Goal: Task Accomplishment & Management: Complete application form

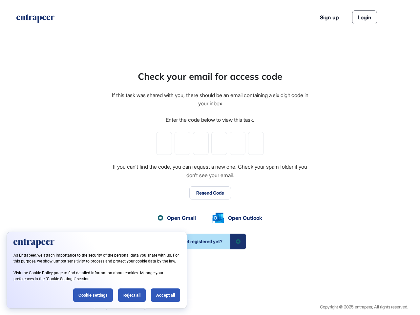
click at [210, 157] on div "Check your email for access code If this task was shared with you, there should…" at bounding box center [210, 160] width 198 height 180
click at [164, 143] on input "tel" at bounding box center [164, 143] width 16 height 23
click at [182, 143] on input "tel" at bounding box center [183, 143] width 16 height 23
click at [201, 143] on input "tel" at bounding box center [201, 143] width 16 height 23
click at [219, 143] on input "tel" at bounding box center [219, 143] width 16 height 23
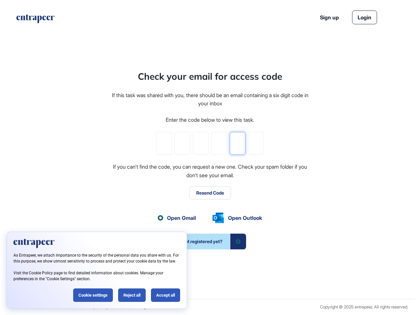
click at [237, 143] on input "tel" at bounding box center [238, 143] width 16 height 23
click at [256, 143] on input "tel" at bounding box center [256, 143] width 16 height 23
click at [210, 193] on button "Resend Code" at bounding box center [210, 192] width 42 height 13
